Goal: Find specific page/section: Find specific page/section

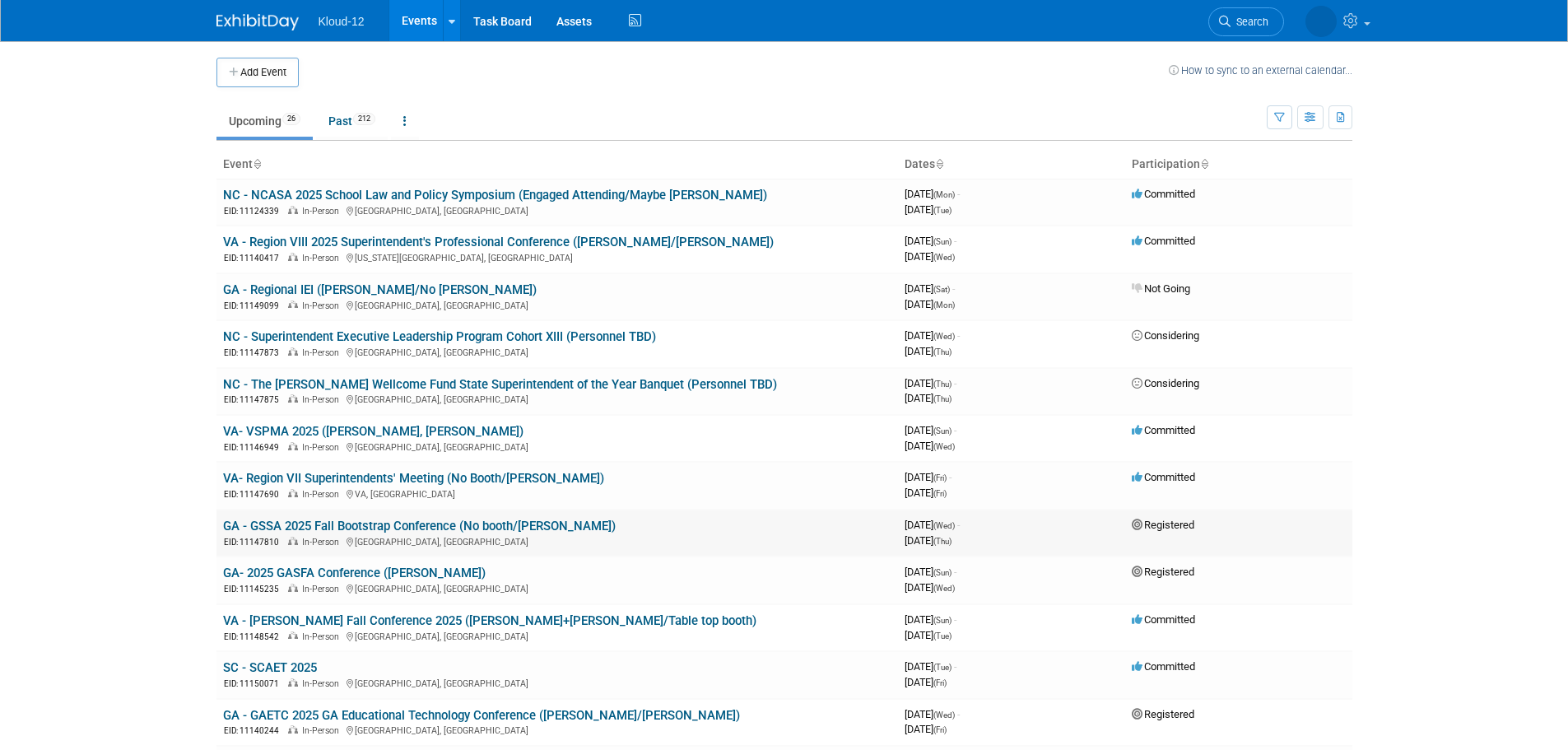
click at [301, 532] on link "GA - GSSA 2025 Fall Bootstrap Conference (No booth/[PERSON_NAME])" at bounding box center [420, 526] width 393 height 15
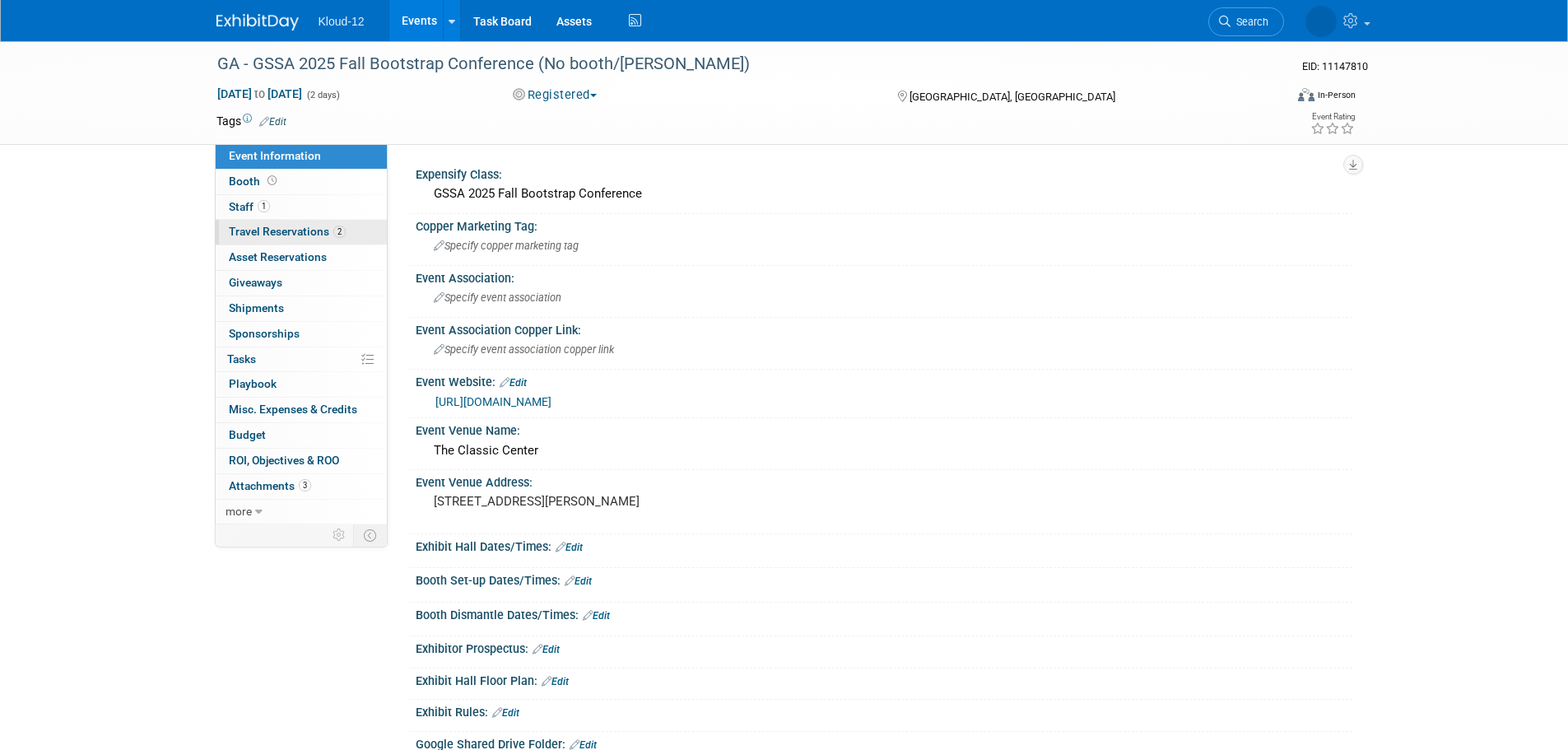
click at [300, 234] on span "Travel Reservations 2" at bounding box center [287, 231] width 117 height 13
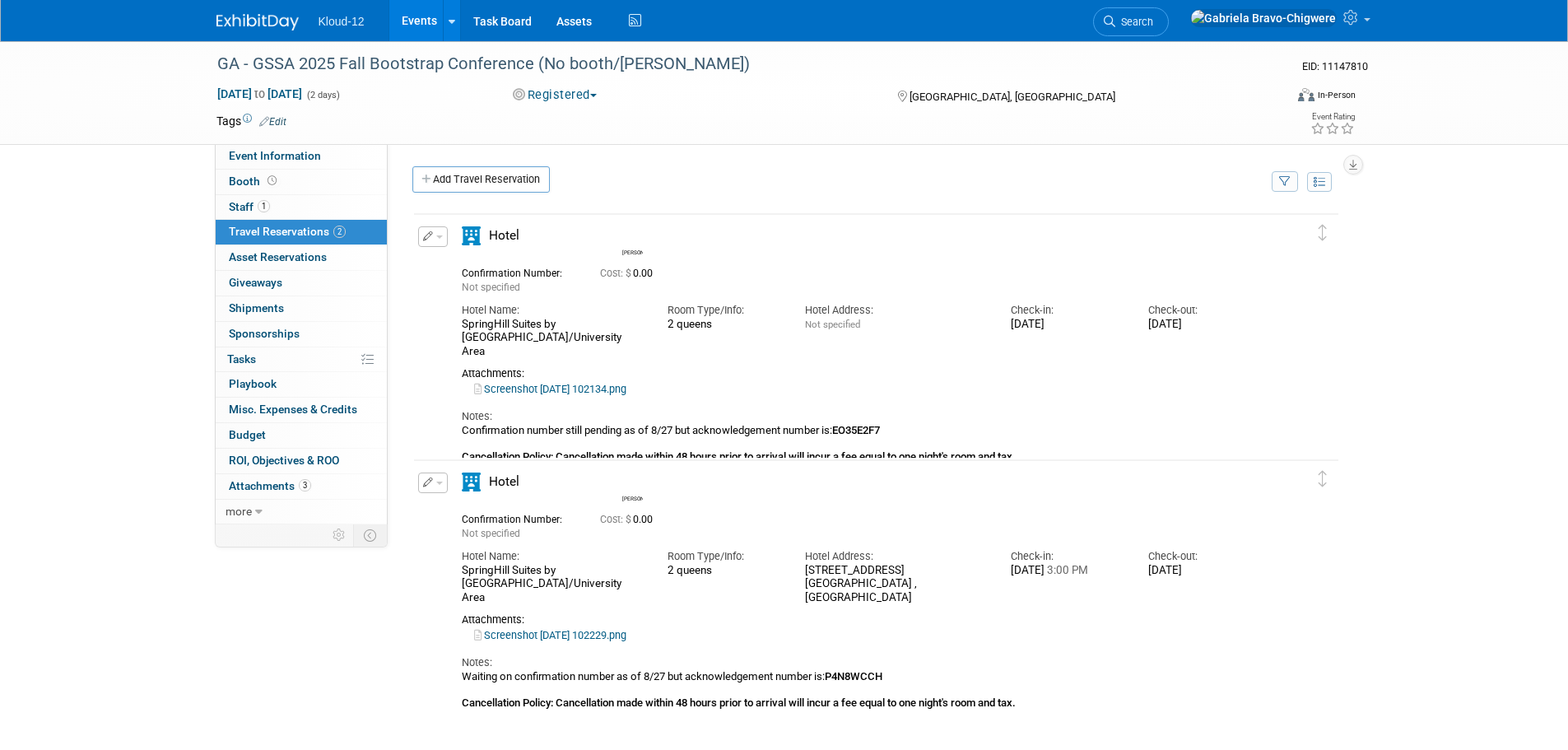
drag, startPoint x: 681, startPoint y: 383, endPoint x: 489, endPoint y: 377, distance: 192.1
click at [489, 382] on div "Screenshot 2025-08-28 102134.png" at bounding box center [863, 389] width 801 height 15
drag, startPoint x: 637, startPoint y: 639, endPoint x: 489, endPoint y: 630, distance: 148.3
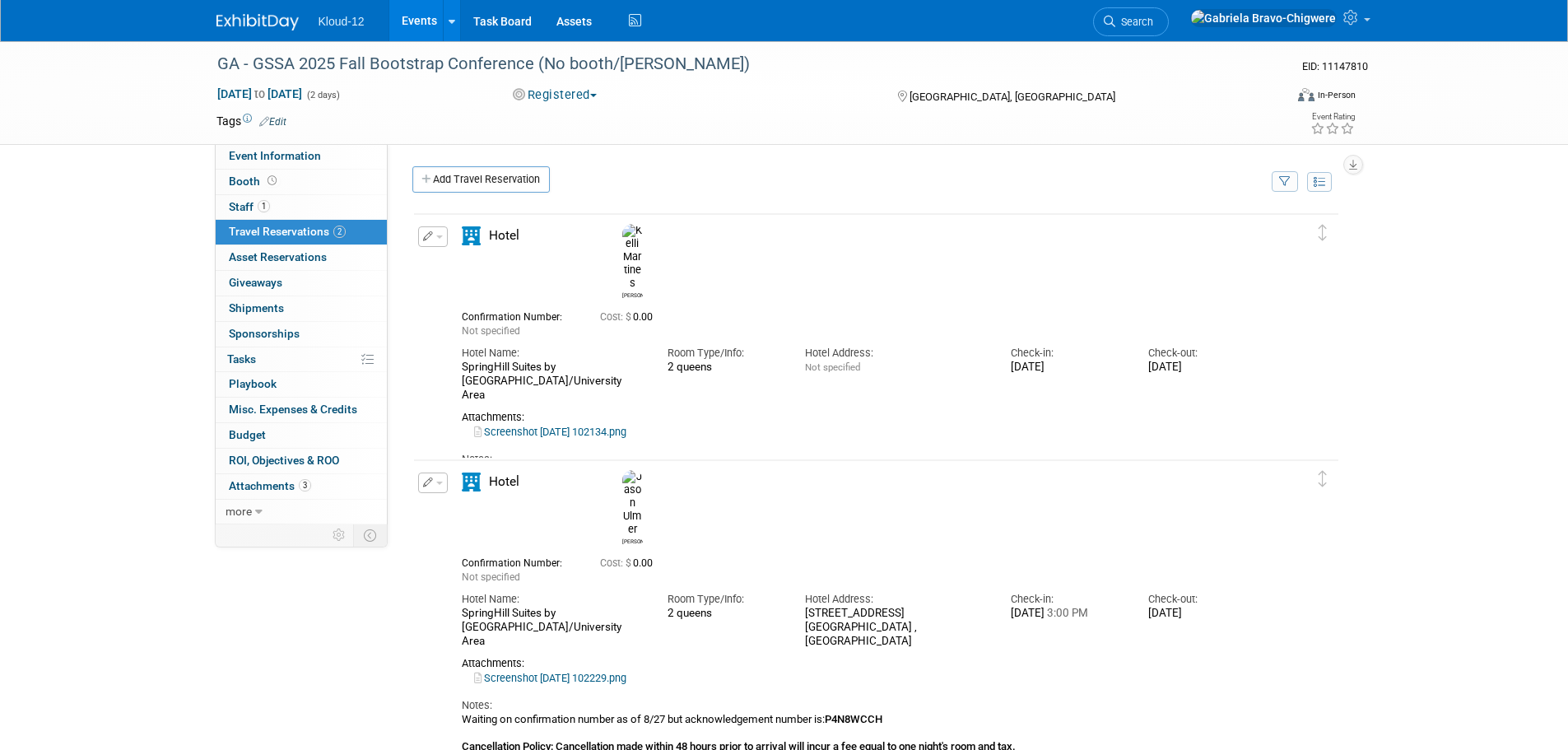
click at [489, 671] on div "Screenshot 2025-08-28 102229.png" at bounding box center [863, 678] width 801 height 15
